Goal: Task Accomplishment & Management: Manage account settings

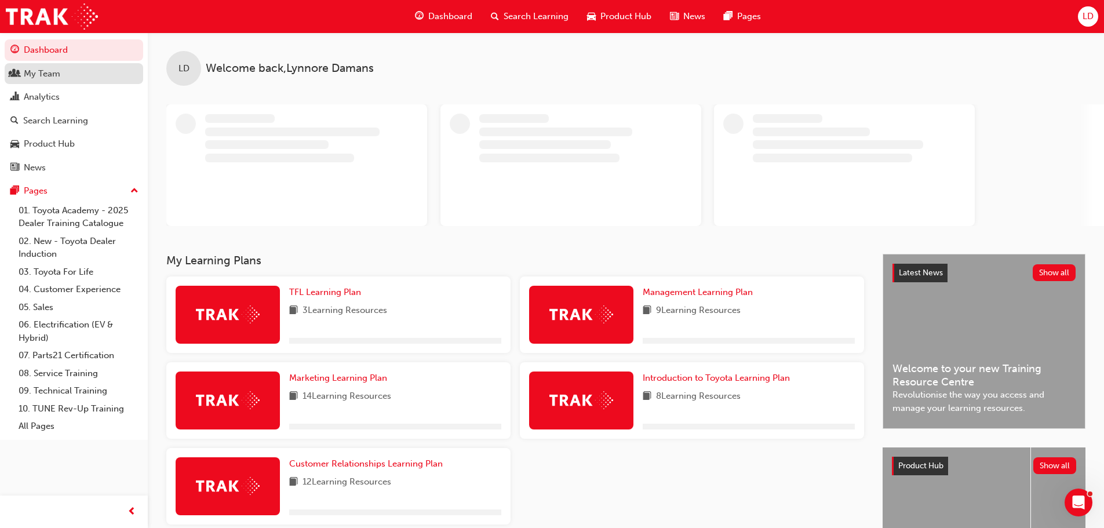
click at [55, 81] on link "My Team" at bounding box center [74, 73] width 138 height 21
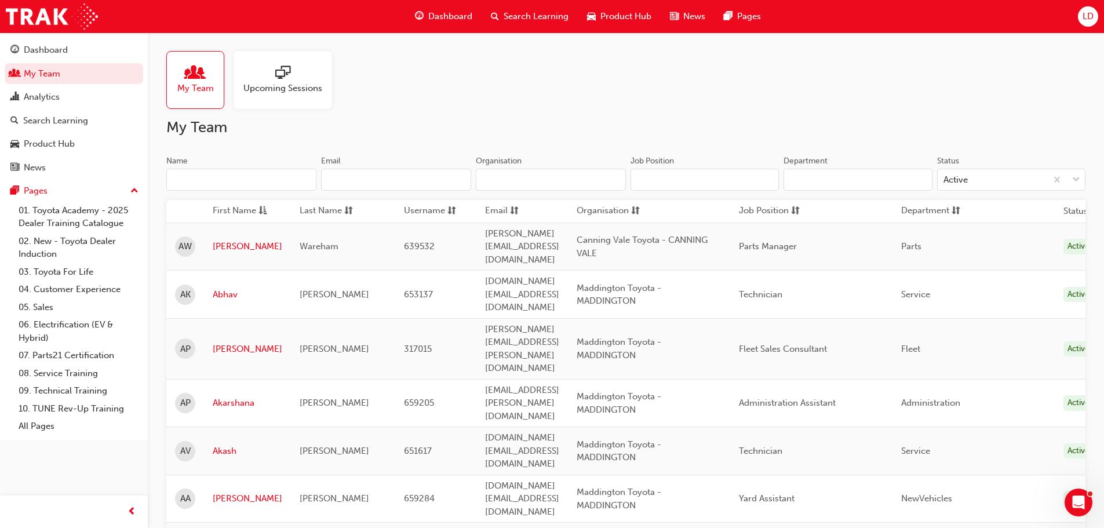
click at [253, 176] on input "Name" at bounding box center [241, 180] width 150 height 22
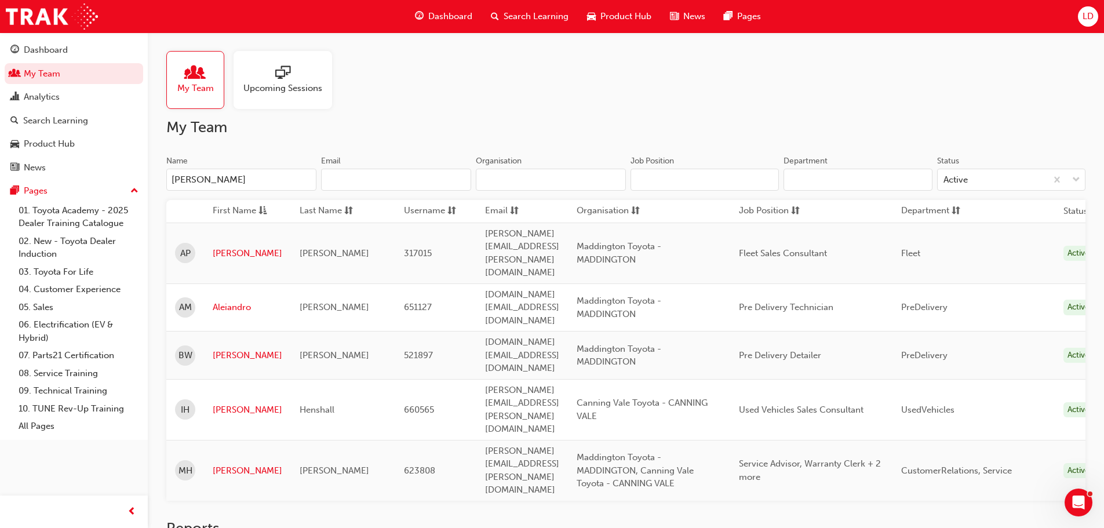
type input "ian"
click at [221, 379] on td "[PERSON_NAME]" at bounding box center [247, 409] width 87 height 61
click at [221, 403] on link "[PERSON_NAME]" at bounding box center [248, 409] width 70 height 13
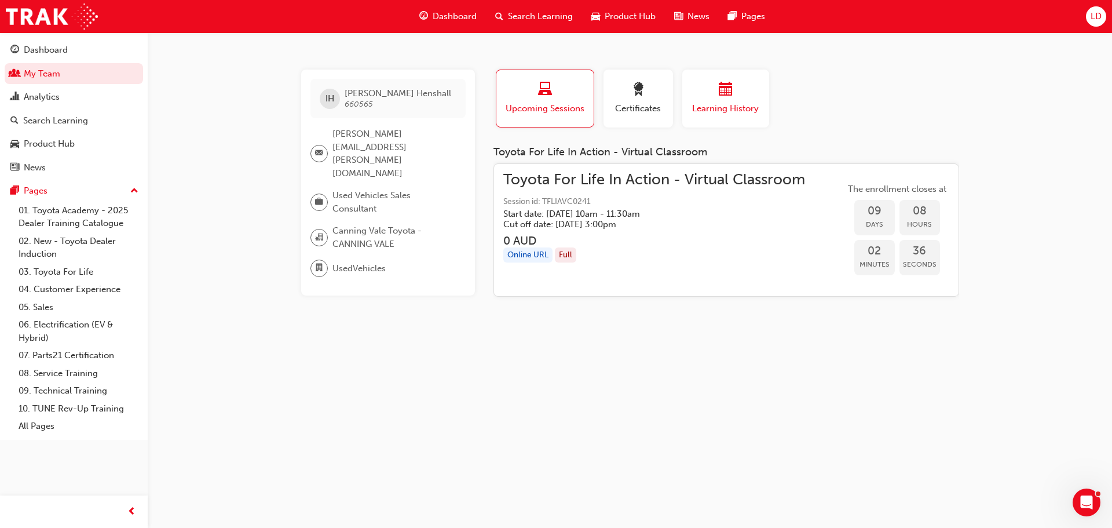
click at [744, 107] on span "Learning History" at bounding box center [726, 108] width 70 height 13
click at [760, 106] on span "Learning History" at bounding box center [726, 108] width 70 height 13
click at [723, 101] on div "Learning History" at bounding box center [726, 98] width 70 height 33
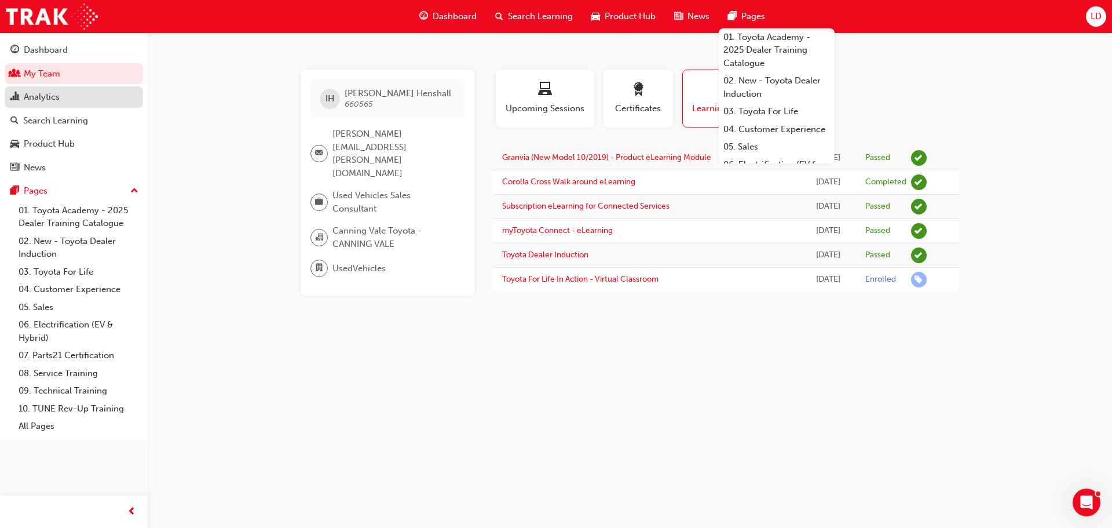
click at [40, 95] on div "Analytics" at bounding box center [42, 96] width 36 height 13
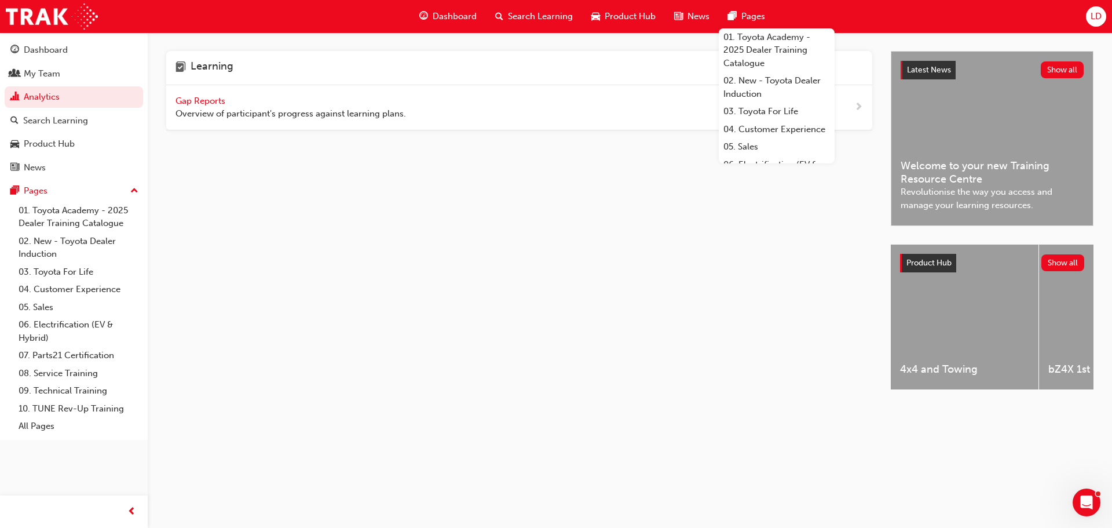
click at [196, 98] on span "Gap Reports" at bounding box center [202, 101] width 52 height 10
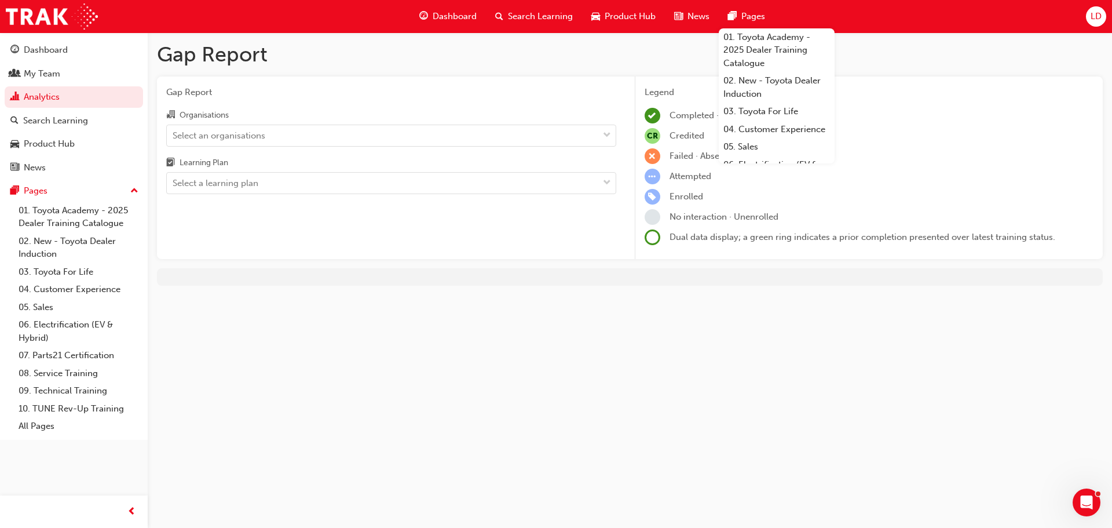
click at [360, 147] on div "Organisations Select an organisations Learning Plan Select a learning plan" at bounding box center [391, 151] width 450 height 86
click at [358, 141] on div "Select an organisations" at bounding box center [383, 135] width 432 height 20
click at [174, 140] on input "Organisations Select an organisations" at bounding box center [173, 135] width 1 height 10
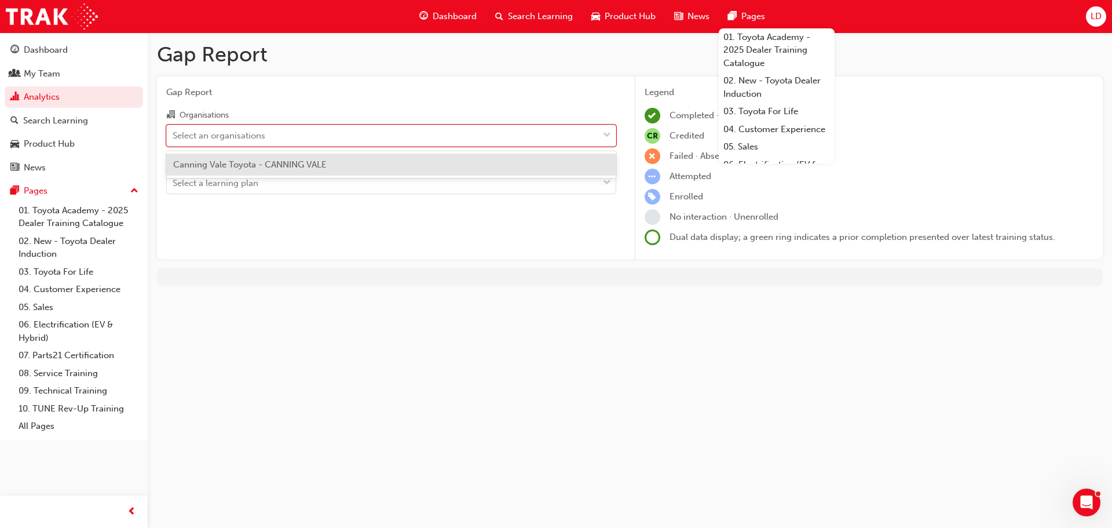
click at [323, 166] on span "Canning Vale Toyota - CANNING VALE" at bounding box center [250, 164] width 154 height 10
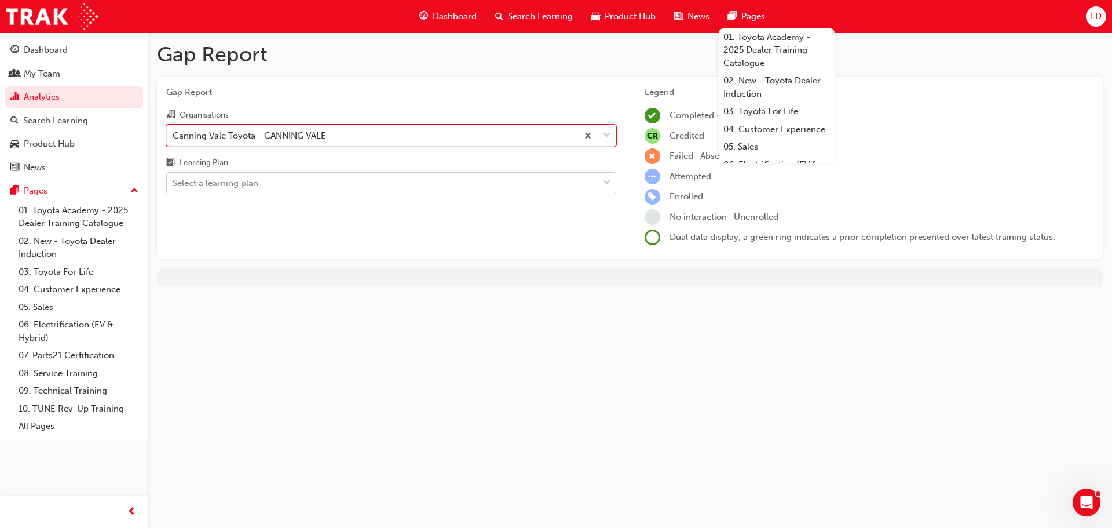
click at [290, 180] on div "Select a learning plan" at bounding box center [383, 183] width 432 height 20
click at [174, 180] on input "Learning Plan Select a learning plan" at bounding box center [173, 183] width 1 height 10
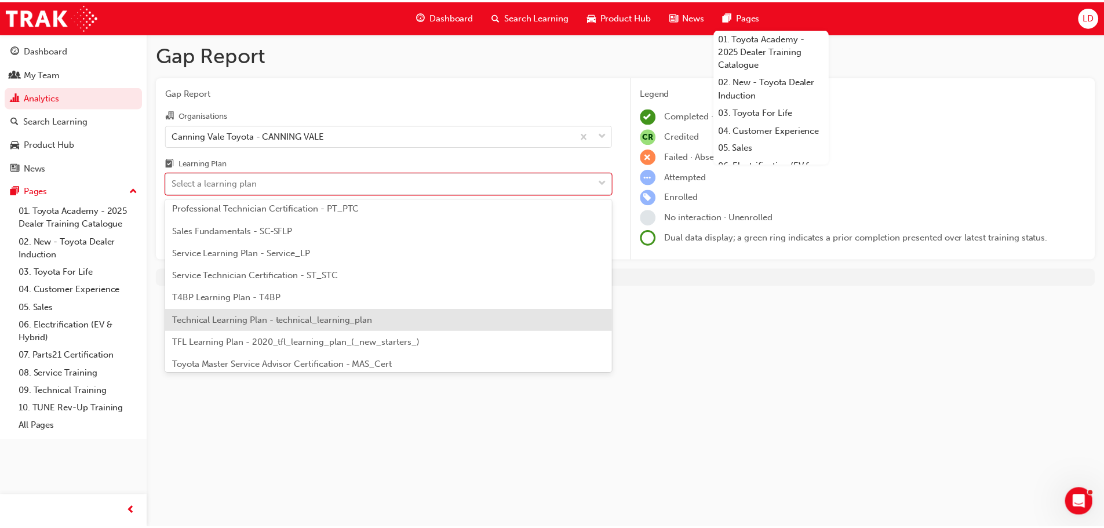
scroll to position [463, 0]
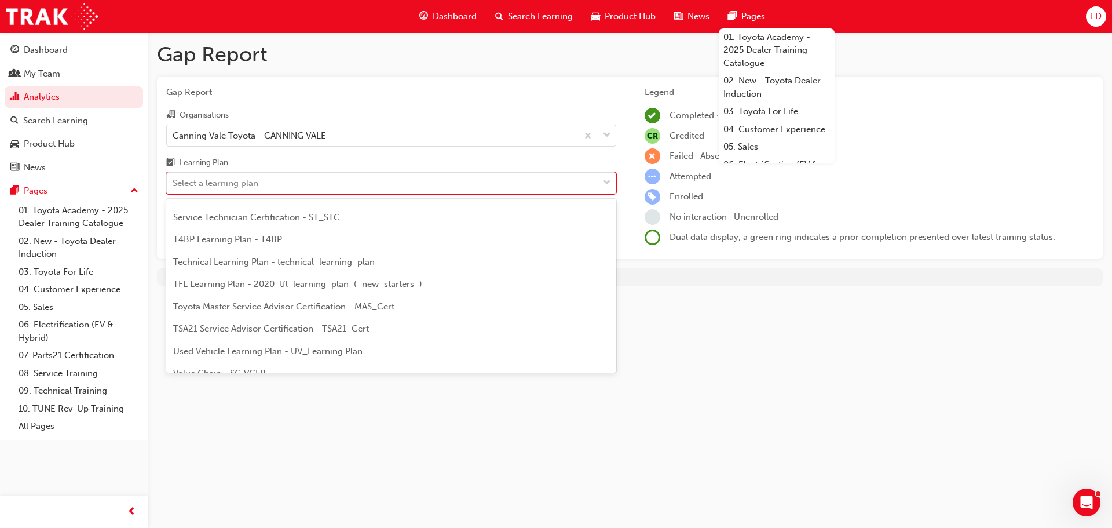
click at [279, 283] on span "TFL Learning Plan - 2020_tfl_learning_plan_(_new_starters_)" at bounding box center [297, 284] width 249 height 10
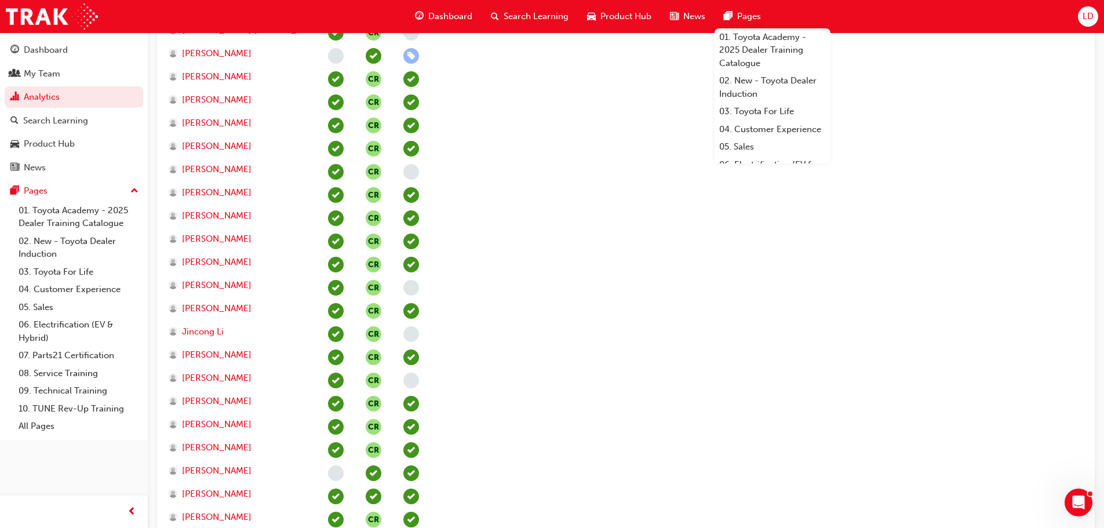
scroll to position [1332, 0]
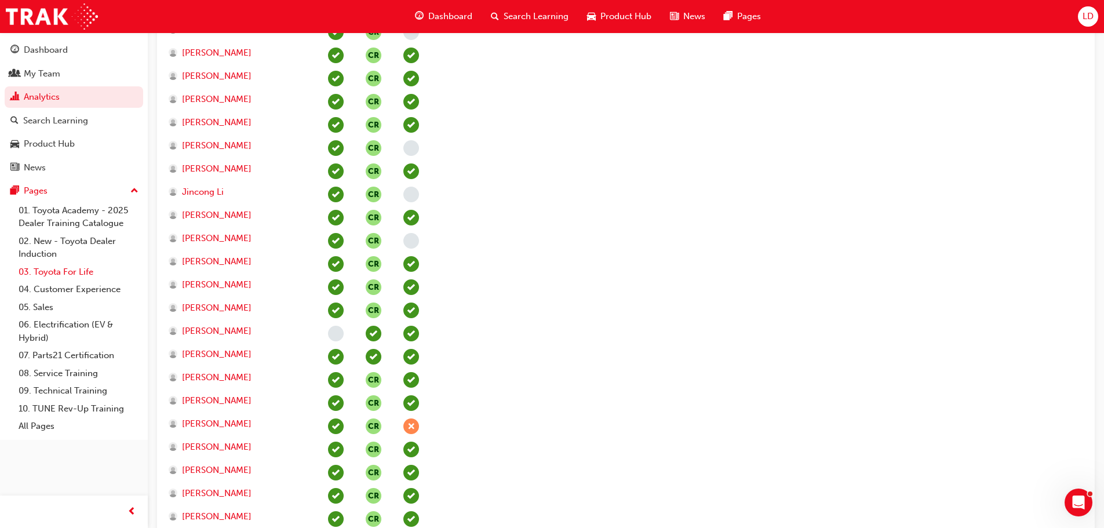
click at [57, 267] on link "03. Toyota For Life" at bounding box center [78, 272] width 129 height 18
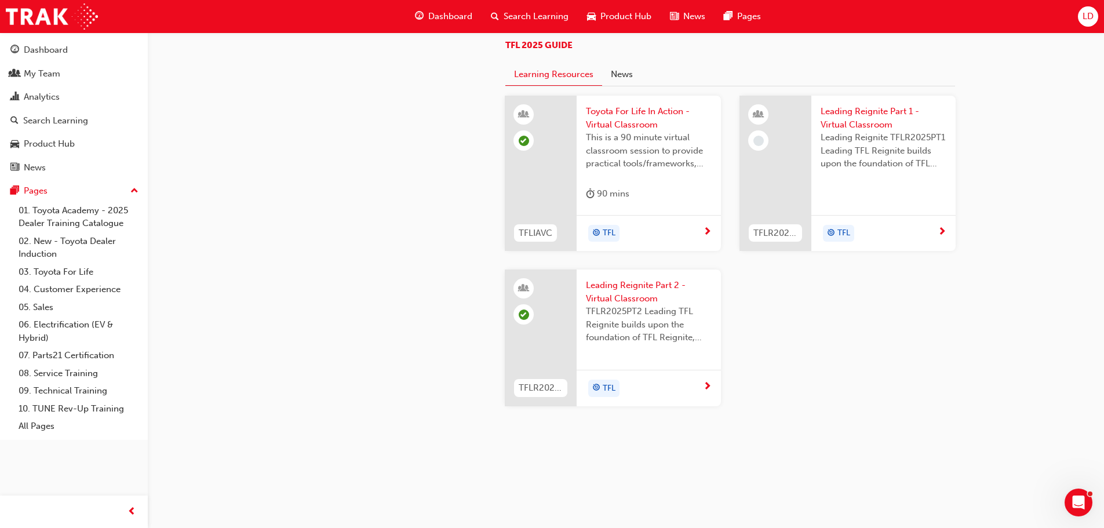
scroll to position [1101, 0]
click at [618, 170] on span "This is a 90 minute virtual classroom session to provide practical tools/framew…" at bounding box center [649, 150] width 126 height 39
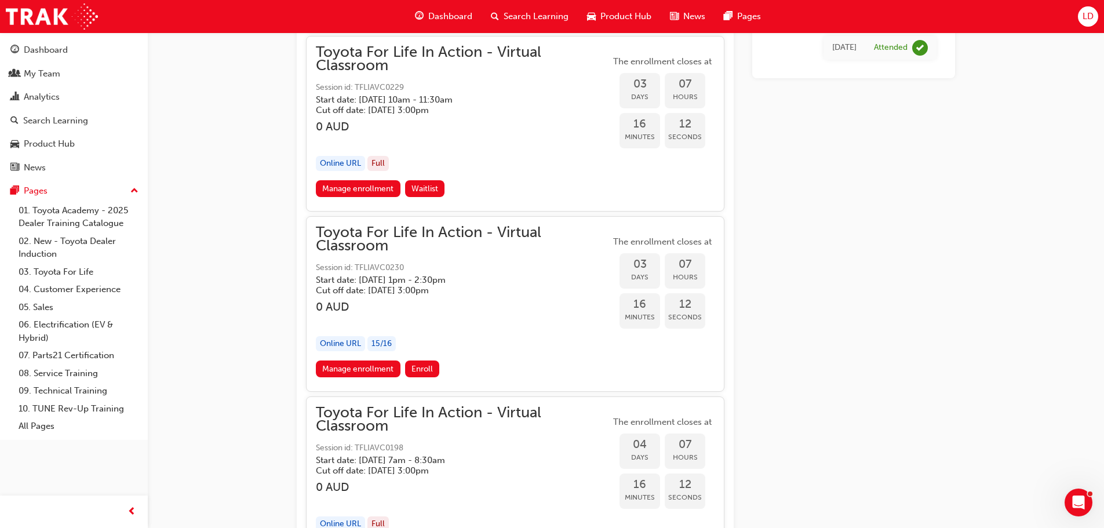
scroll to position [1062, 0]
click at [379, 364] on link "Manage enrollment" at bounding box center [358, 368] width 85 height 17
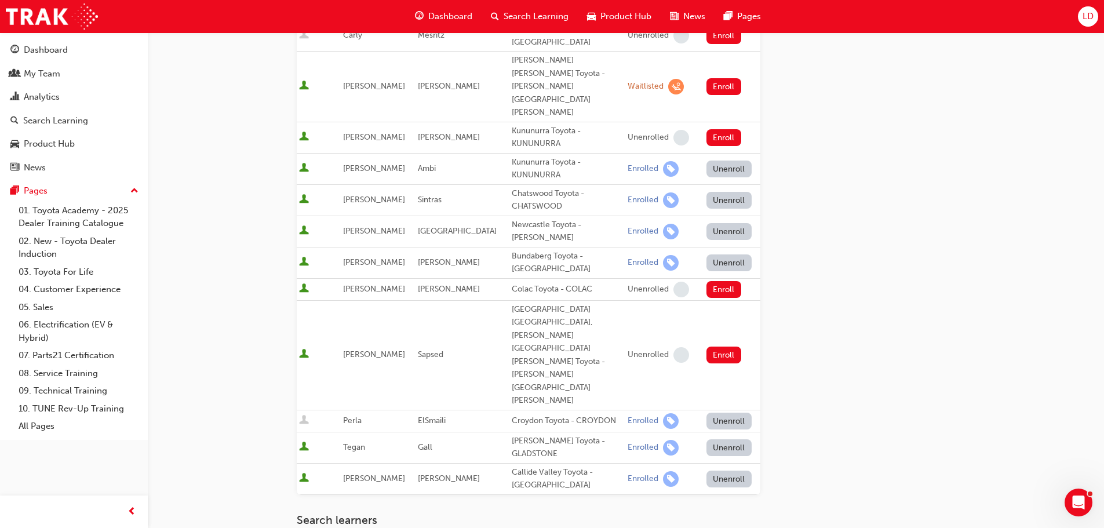
scroll to position [700, 0]
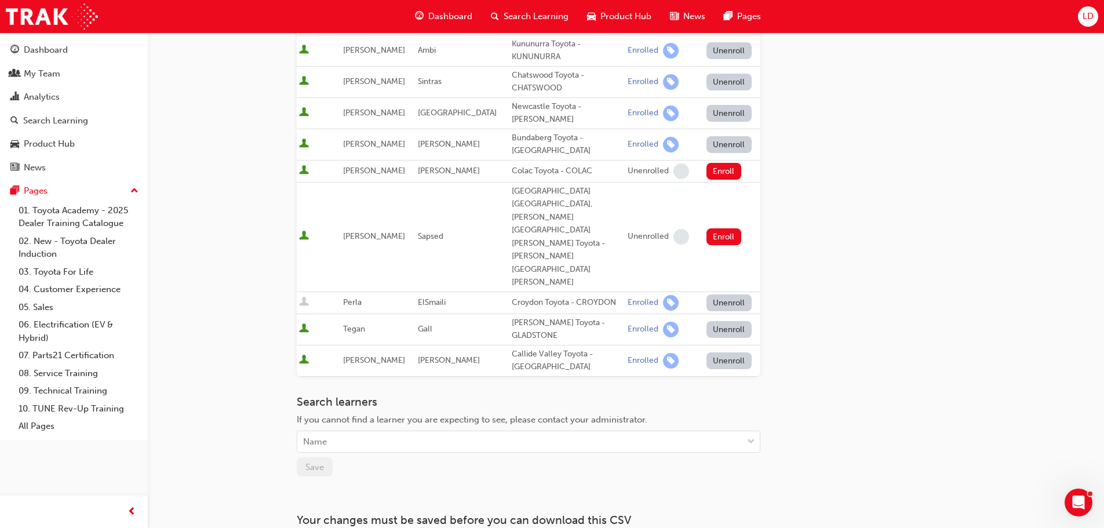
click at [379, 432] on div "Name" at bounding box center [519, 442] width 445 height 20
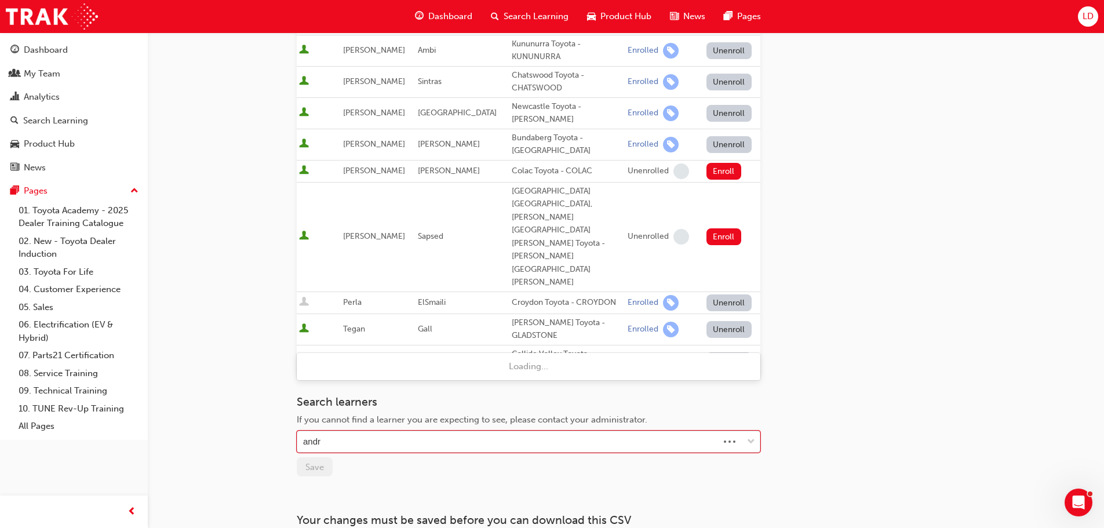
type input "andre"
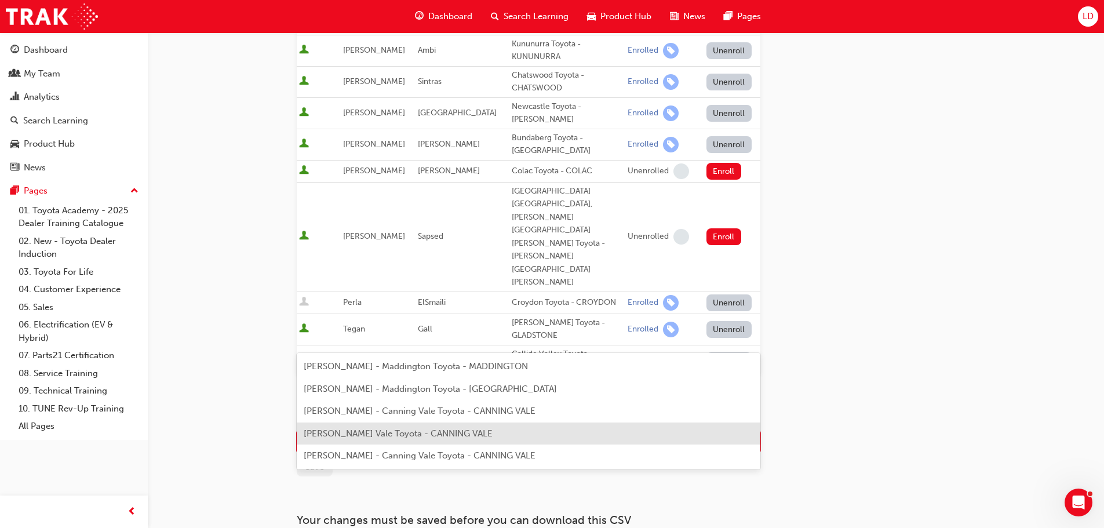
click at [372, 430] on span "[PERSON_NAME] Vale Toyota - CANNING VALE" at bounding box center [398, 433] width 189 height 10
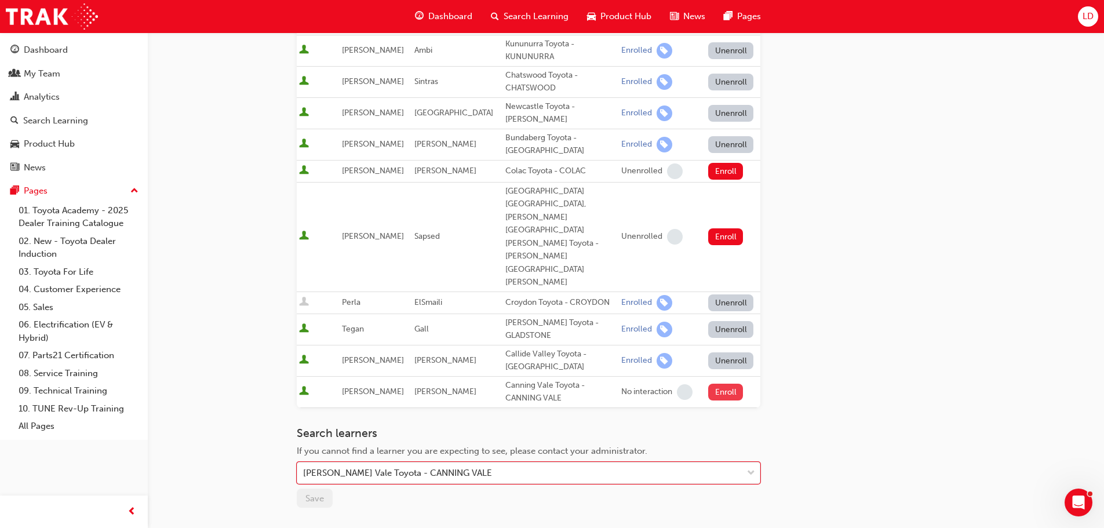
click at [710, 383] on button "Enroll" at bounding box center [725, 391] width 35 height 17
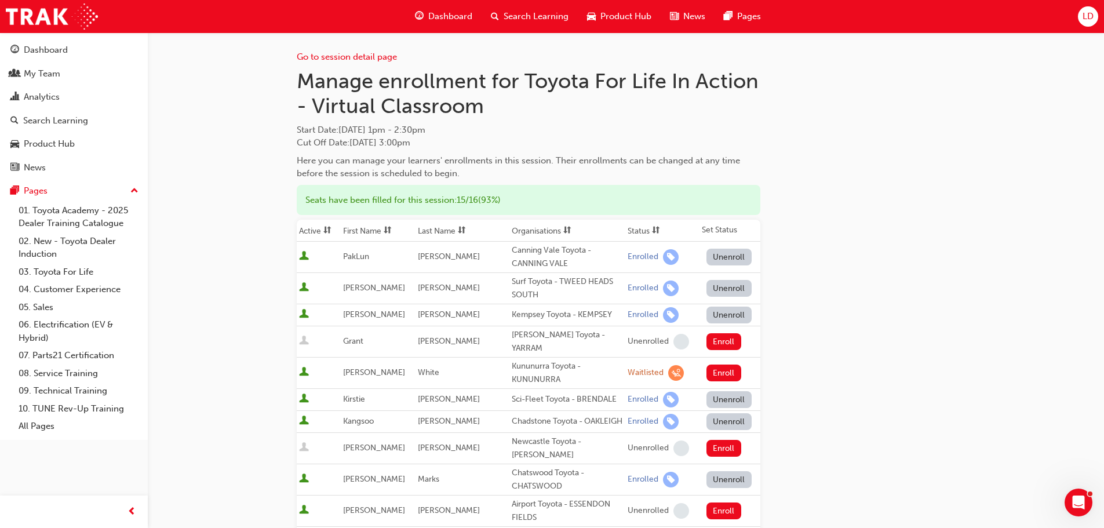
scroll to position [0, 0]
click at [60, 272] on link "03. Toyota For Life" at bounding box center [78, 272] width 129 height 18
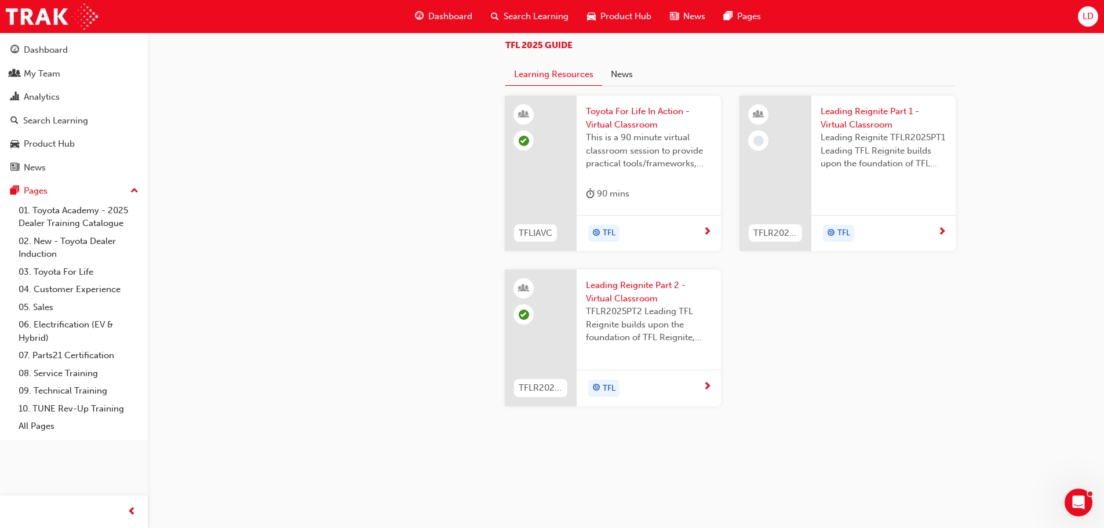
click at [642, 206] on div "90 mins" at bounding box center [649, 196] width 126 height 19
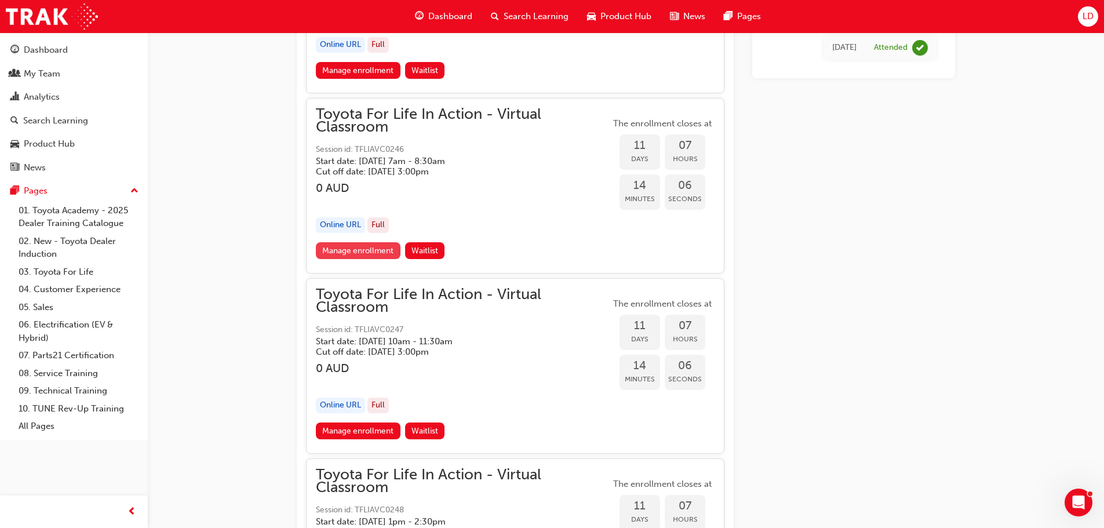
scroll to position [3525, 0]
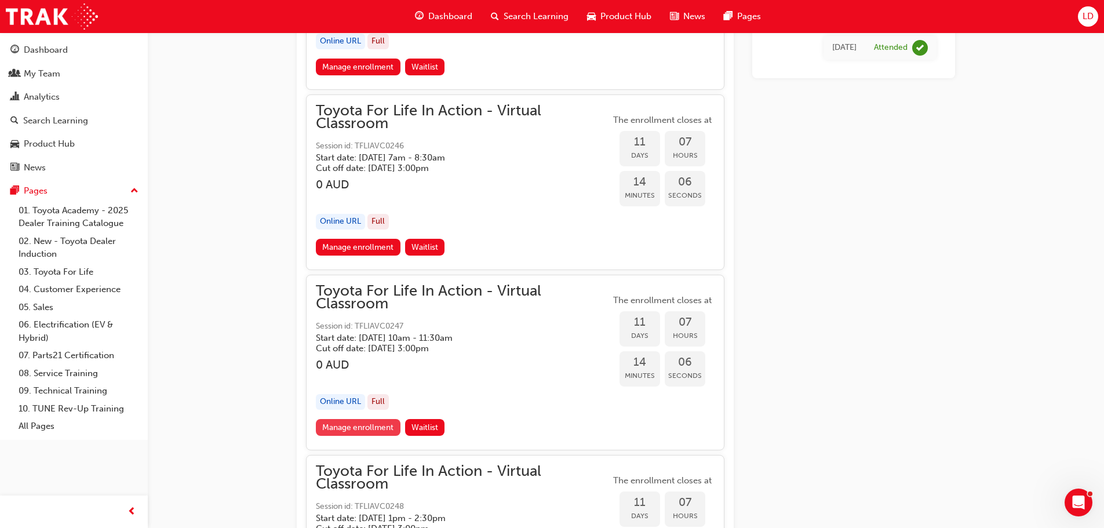
click at [359, 430] on link "Manage enrollment" at bounding box center [358, 427] width 85 height 17
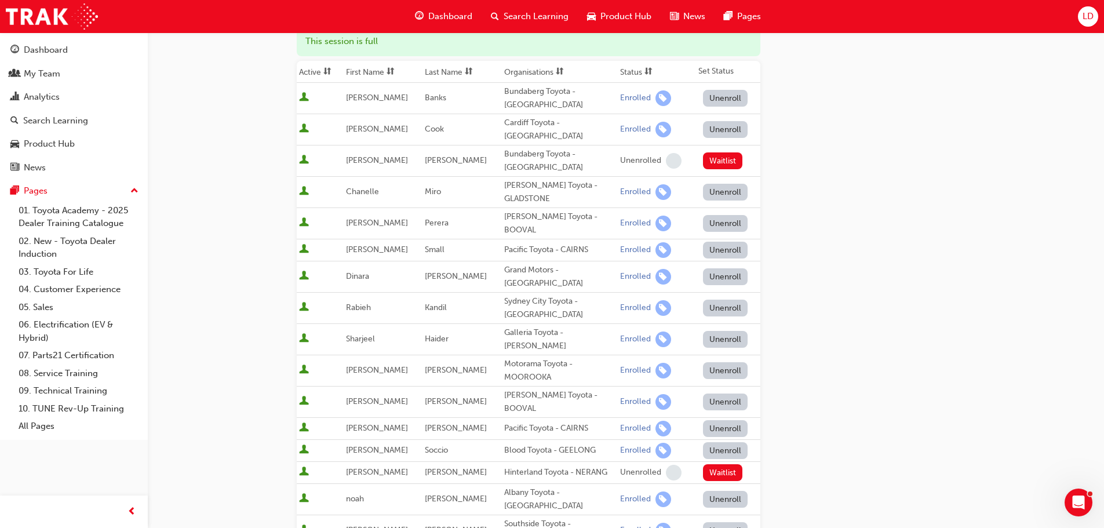
scroll to position [232, 0]
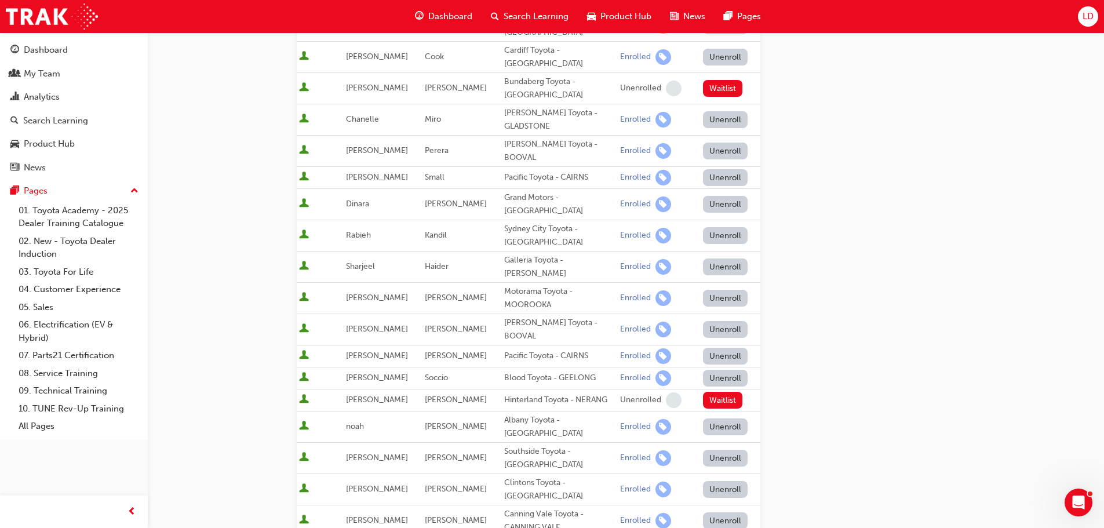
click at [705, 512] on button "Unenroll" at bounding box center [725, 520] width 45 height 17
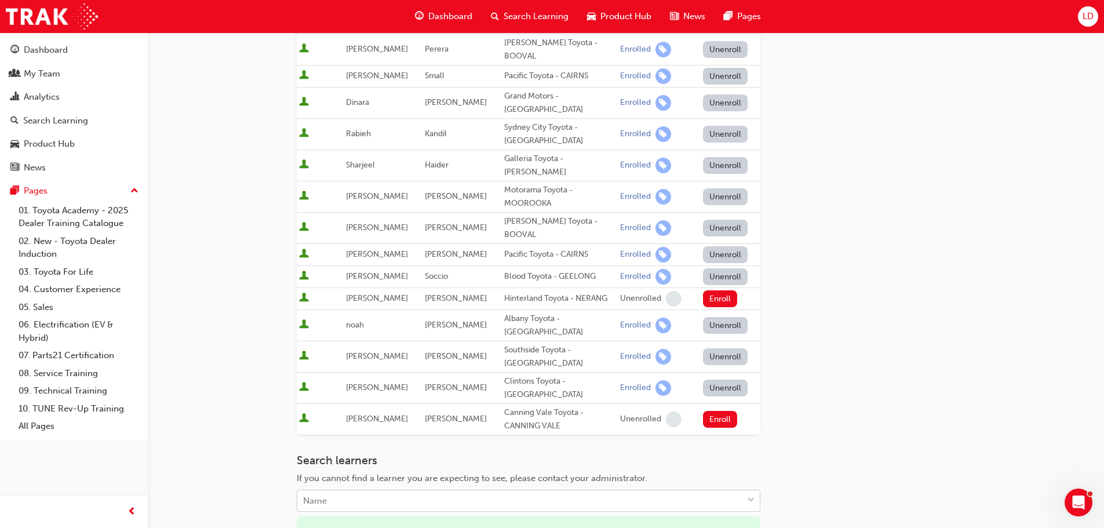
scroll to position [348, 0]
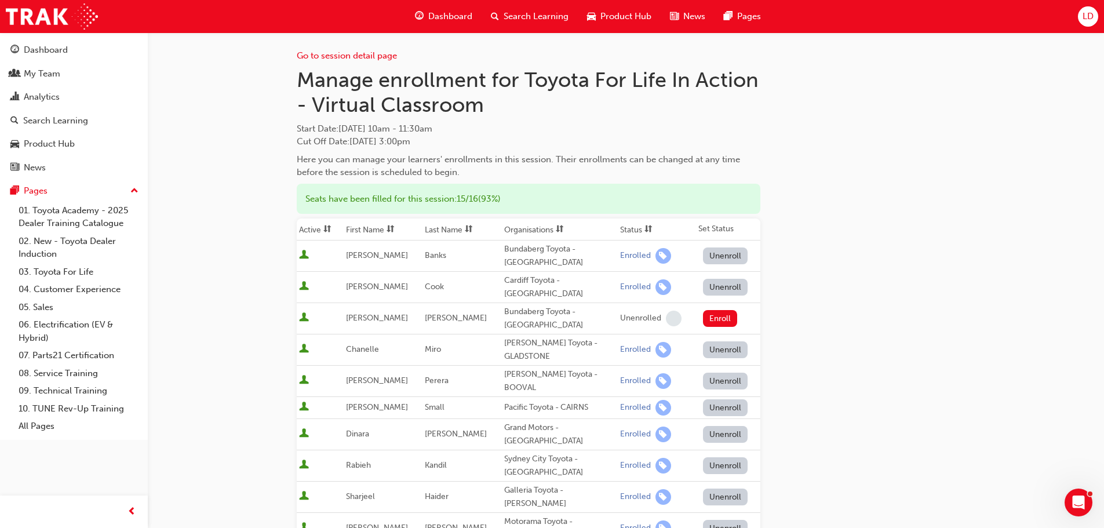
scroll to position [0, 0]
